Goal: Task Accomplishment & Management: Manage account settings

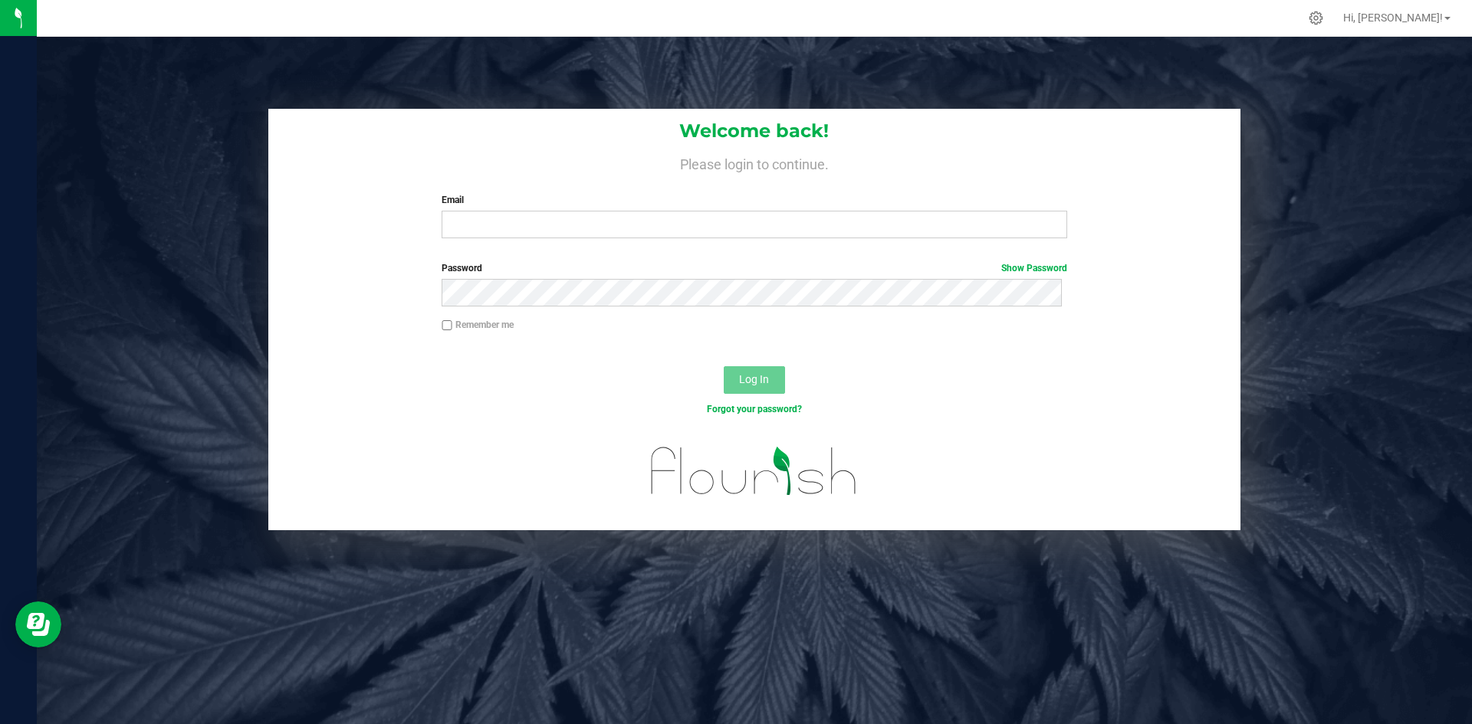
click at [521, 208] on div "Email Required Please format your email correctly." at bounding box center [754, 215] width 648 height 45
click at [524, 211] on div "Email Required Please format your email correctly." at bounding box center [754, 215] width 648 height 45
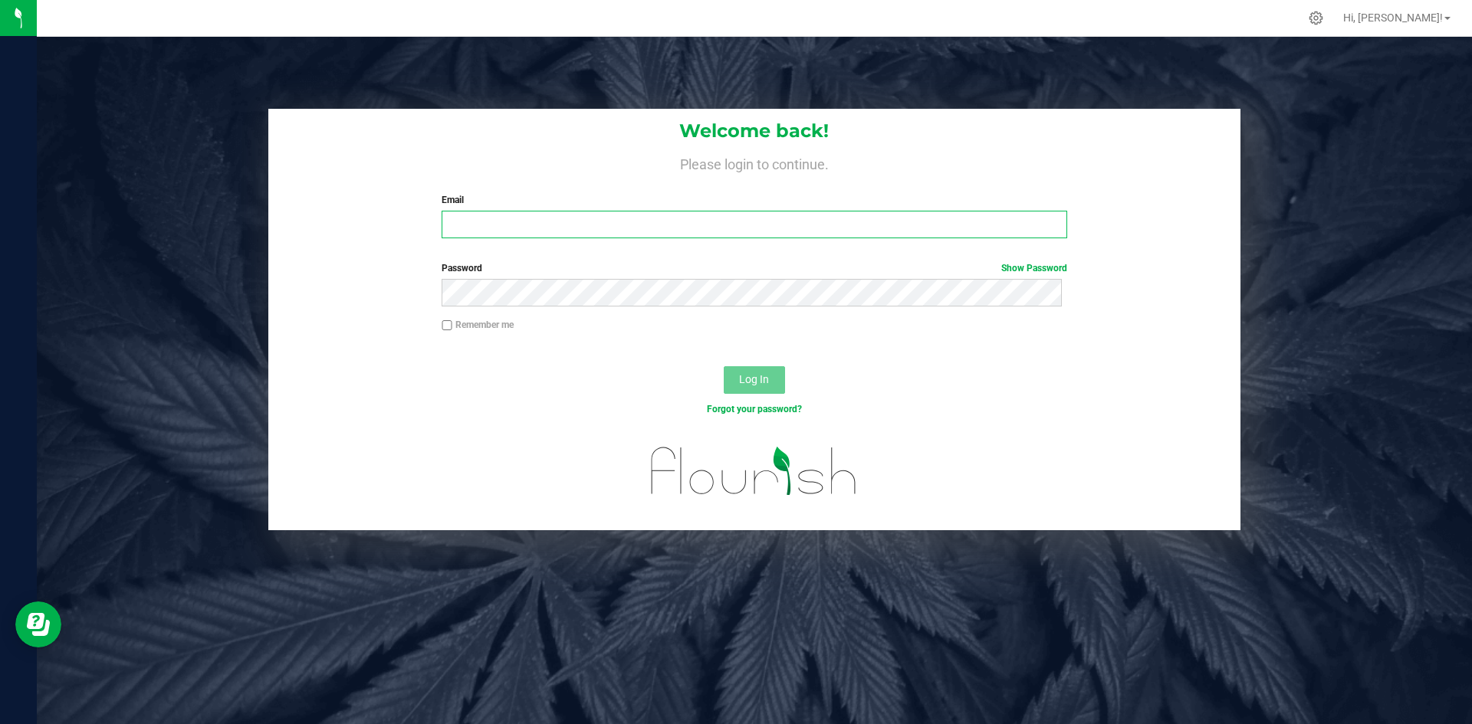
click at [526, 218] on input "Email" at bounding box center [754, 225] width 625 height 28
type input "[PERSON_NAME][EMAIL_ADDRESS][DOMAIN_NAME]"
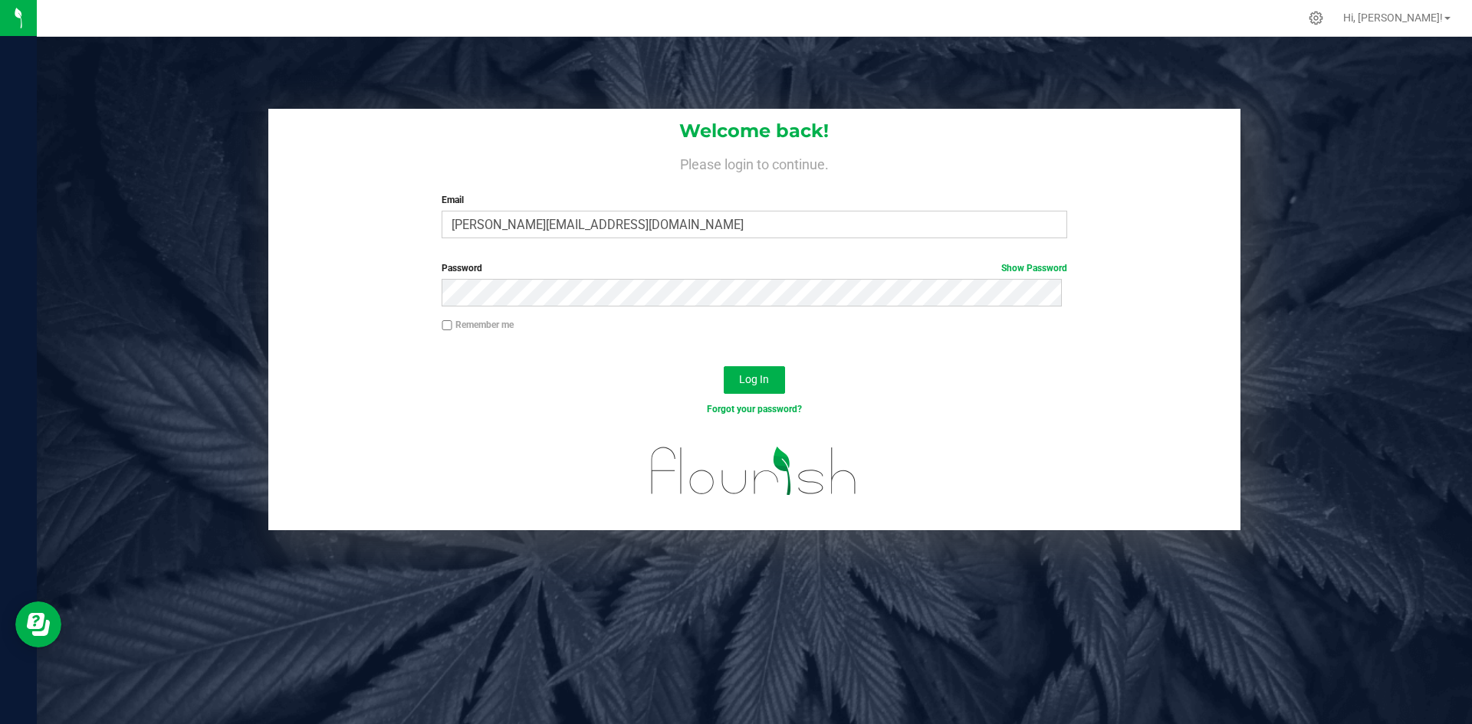
click at [1016, 257] on form "Welcome back! Please login to continue. Email [PERSON_NAME][EMAIL_ADDRESS][DOMA…" at bounding box center [754, 320] width 949 height 422
click at [1015, 261] on span "Show Password" at bounding box center [1034, 268] width 66 height 14
click at [1013, 273] on link "Show Password" at bounding box center [1034, 268] width 66 height 11
click at [736, 373] on button "Log In" at bounding box center [754, 380] width 61 height 28
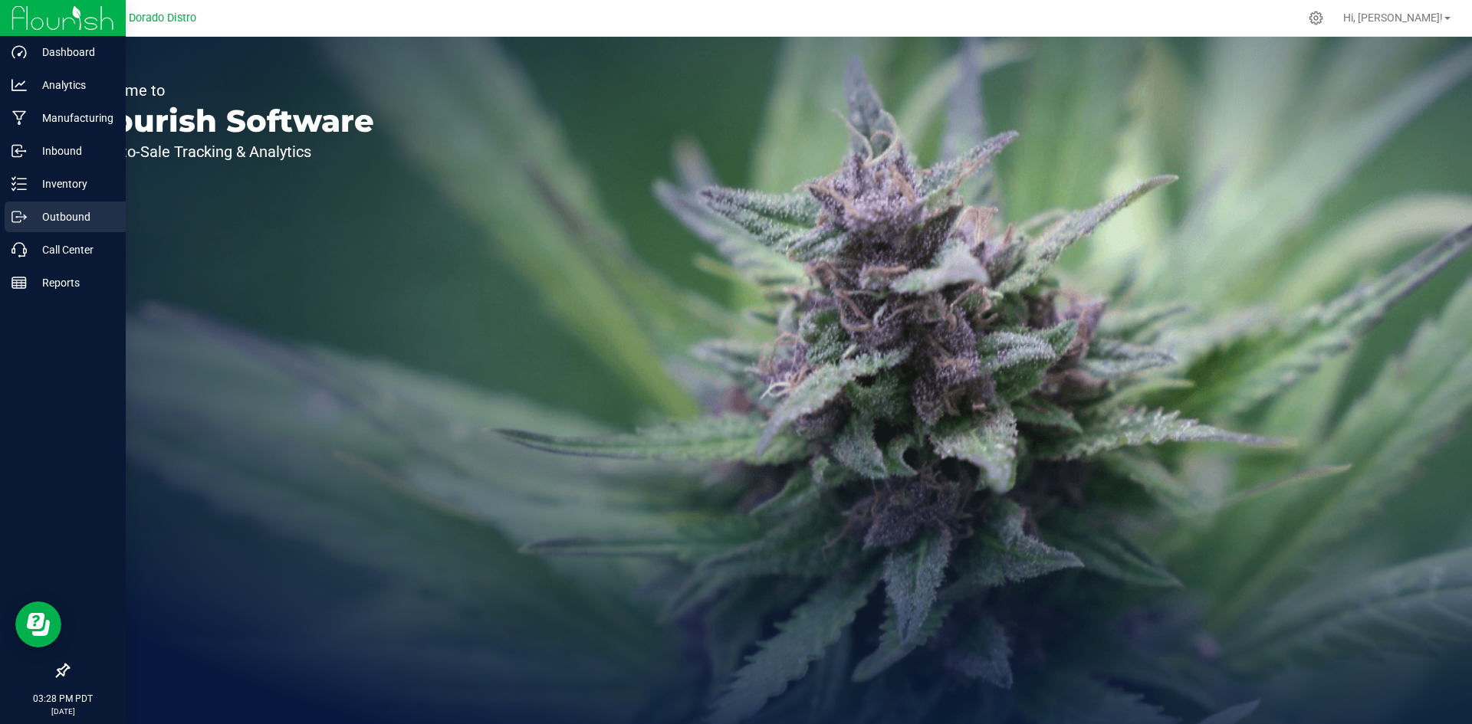
click at [51, 217] on p "Outbound" at bounding box center [73, 217] width 92 height 18
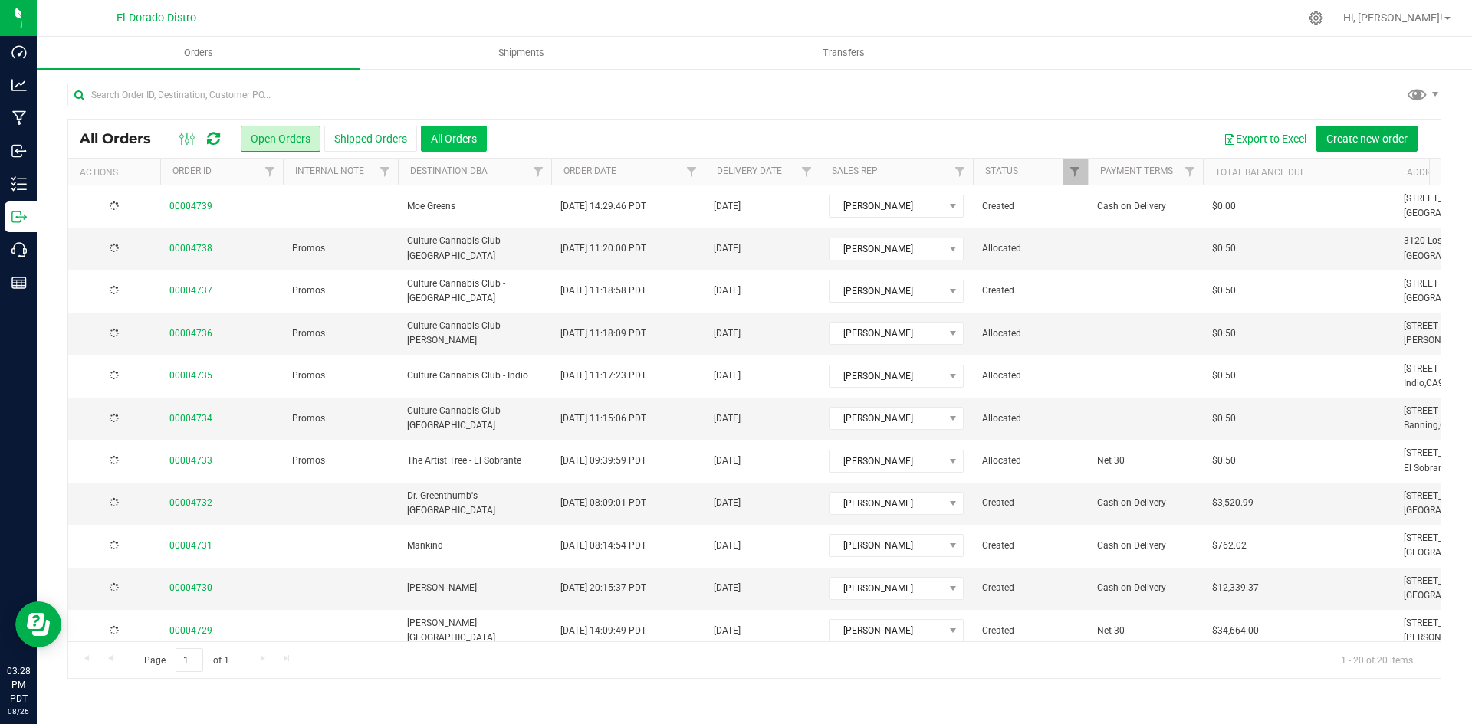
click at [486, 136] on button "All Orders" at bounding box center [454, 139] width 66 height 26
